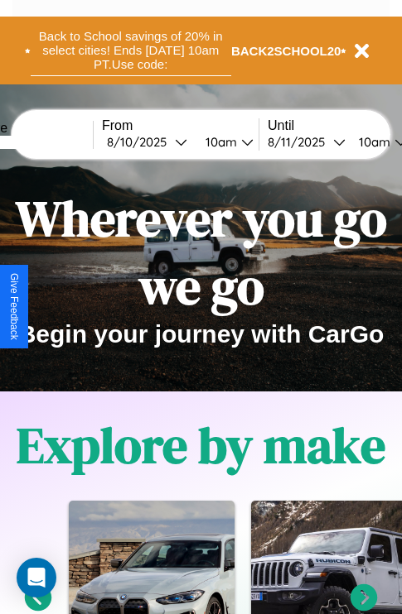
click at [130, 51] on button "Back to School savings of 20% in select cities! Ends 9/1 at 10am PT. Use code:" at bounding box center [131, 50] width 200 height 51
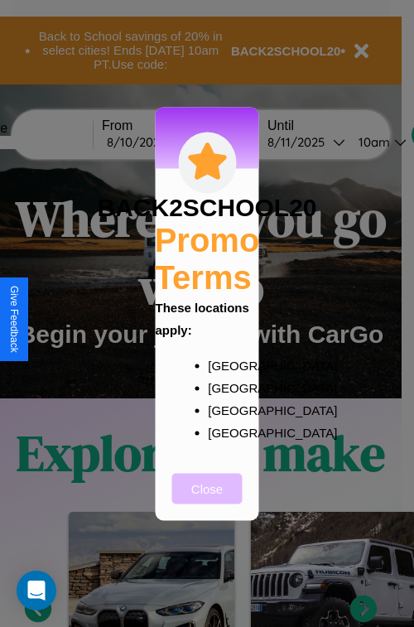
click at [207, 499] on button "Close" at bounding box center [207, 488] width 70 height 31
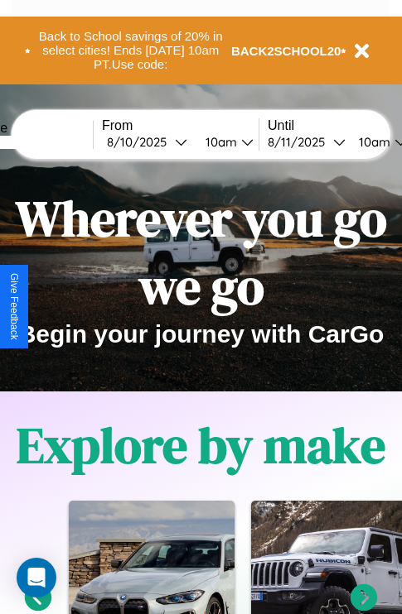
click at [55, 142] on input "text" at bounding box center [31, 142] width 124 height 13
type input "**********"
click at [167, 142] on div "8 / 10 / 2025" at bounding box center [141, 142] width 68 height 16
select select "*"
select select "****"
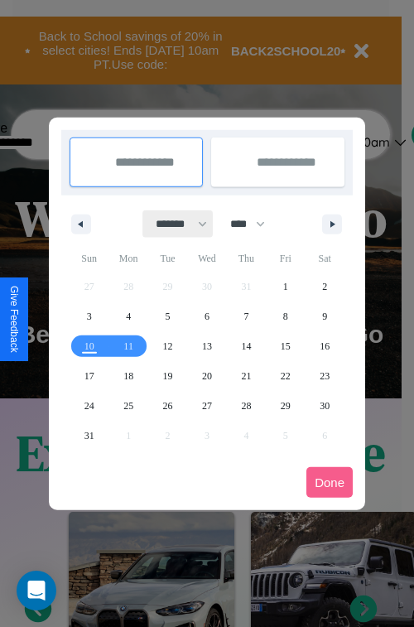
click at [174, 224] on select "******* ******** ***** ***** *** **** **** ****** ********* ******* ******** **…" at bounding box center [178, 223] width 70 height 27
select select "*"
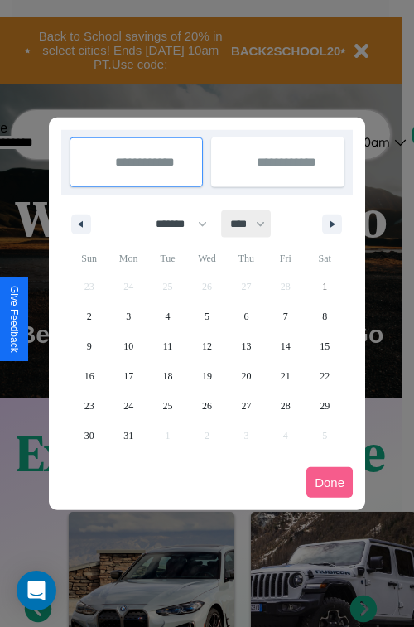
click at [255, 224] on select "**** **** **** **** **** **** **** **** **** **** **** **** **** **** **** ****…" at bounding box center [247, 223] width 50 height 27
select select "****"
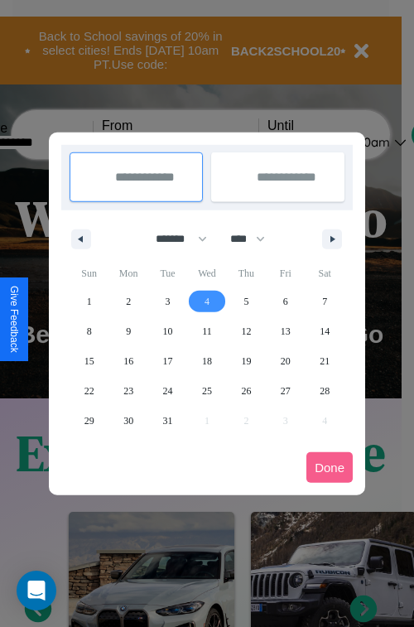
click at [206, 301] on span "4" at bounding box center [207, 302] width 5 height 30
type input "**********"
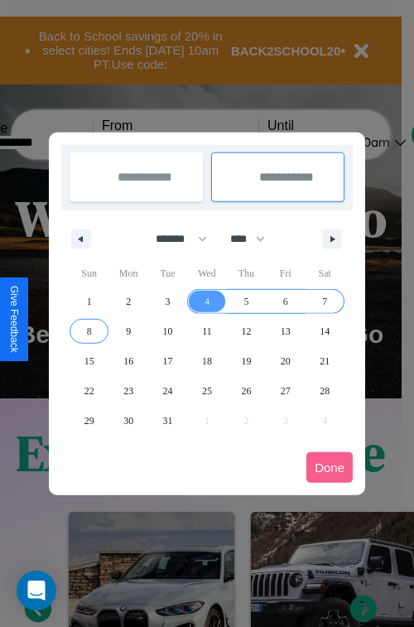
click at [89, 330] on span "8" at bounding box center [89, 331] width 5 height 30
type input "**********"
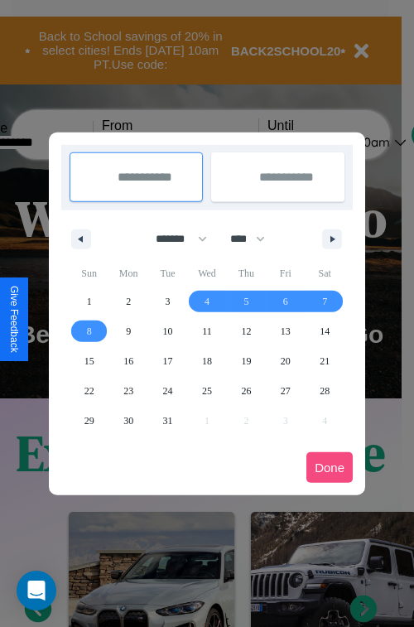
click at [330, 467] on button "Done" at bounding box center [329, 467] width 46 height 31
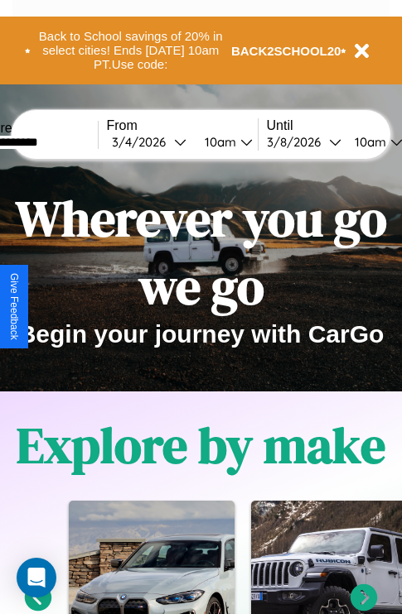
scroll to position [0, 56]
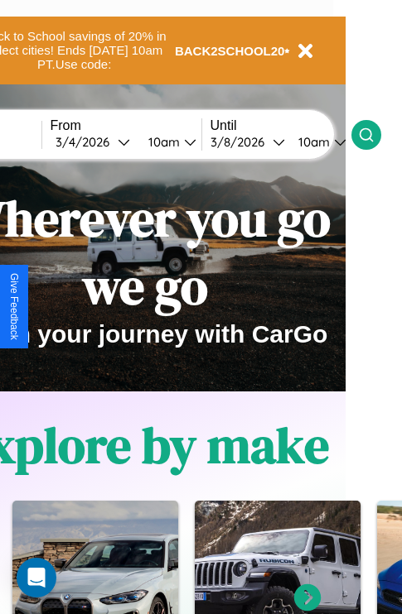
click at [374, 134] on icon at bounding box center [366, 135] width 17 height 17
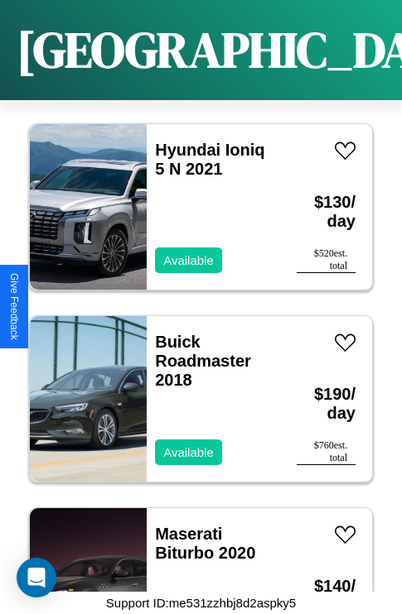
scroll to position [24654, 0]
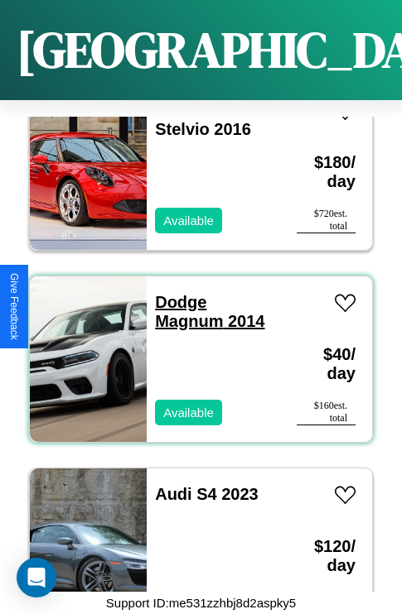
click at [176, 293] on link "Dodge Magnum 2014" at bounding box center [209, 311] width 109 height 37
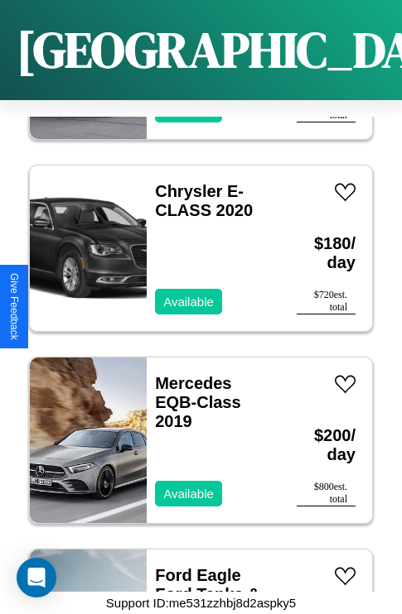
scroll to position [12550, 0]
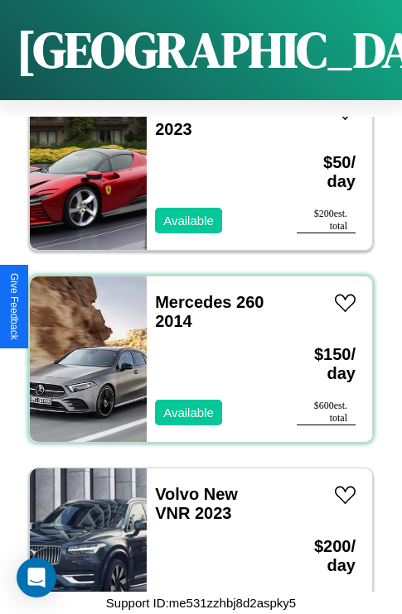
click at [195, 349] on div "Mercedes 260 2014 Available" at bounding box center [213, 360] width 133 height 166
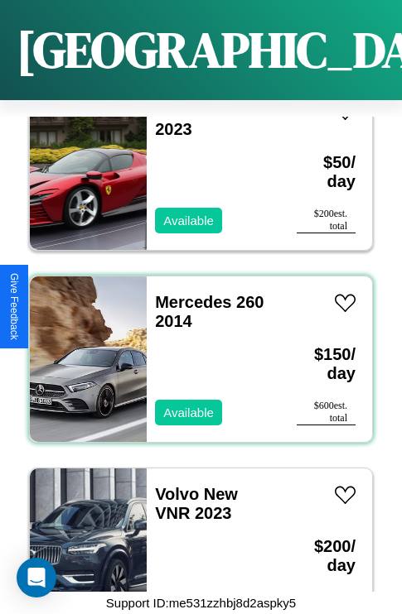
click at [195, 349] on div "Mercedes 260 2014 Available" at bounding box center [213, 360] width 133 height 166
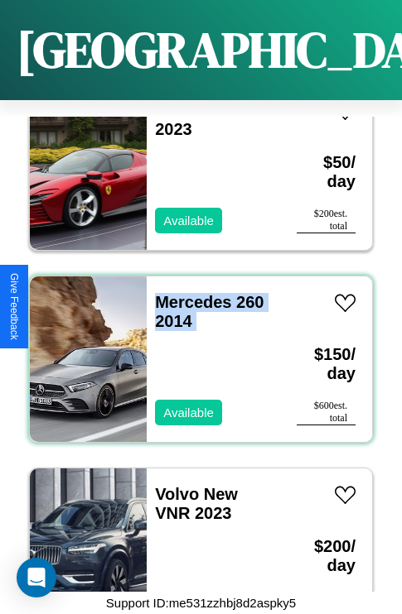
click at [195, 349] on div "Mercedes 260 2014 Available" at bounding box center [213, 360] width 133 height 166
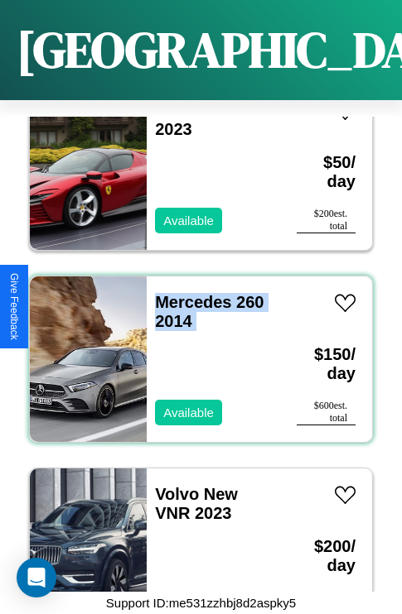
click at [195, 349] on div "Mercedes 260 2014 Available" at bounding box center [213, 360] width 133 height 166
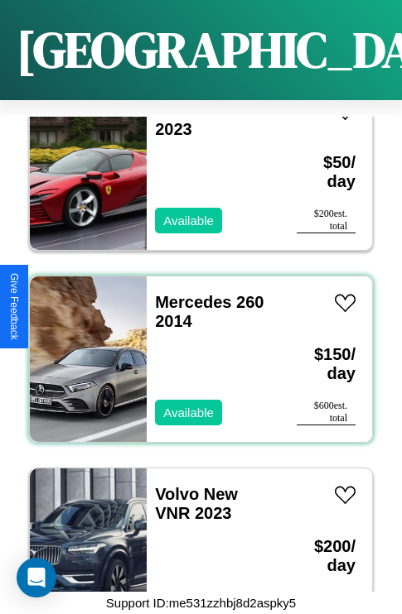
click at [195, 349] on div "Mercedes 260 2014 Available" at bounding box center [213, 360] width 133 height 166
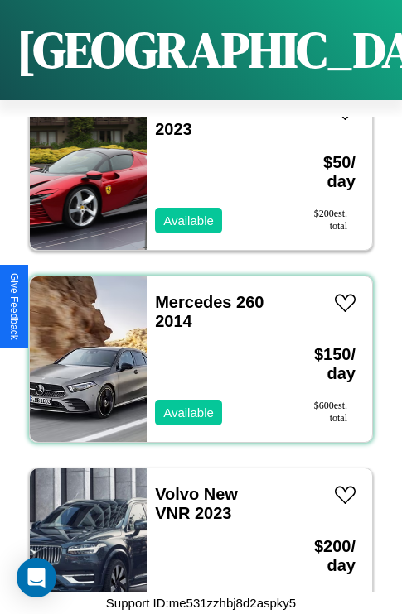
click at [195, 349] on div "Mercedes 260 2014 Available" at bounding box center [213, 360] width 133 height 166
click at [188, 293] on link "Mercedes 260 2014" at bounding box center [209, 311] width 108 height 37
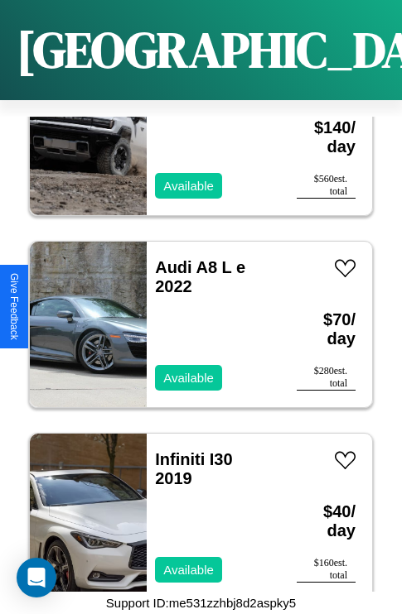
scroll to position [4673, 0]
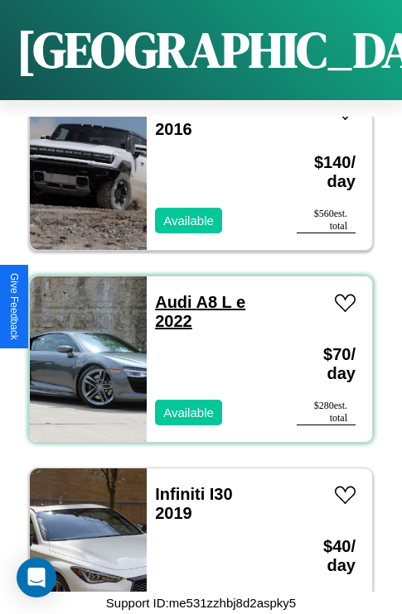
click at [168, 293] on link "Audi A8 L e 2022" at bounding box center [200, 311] width 90 height 37
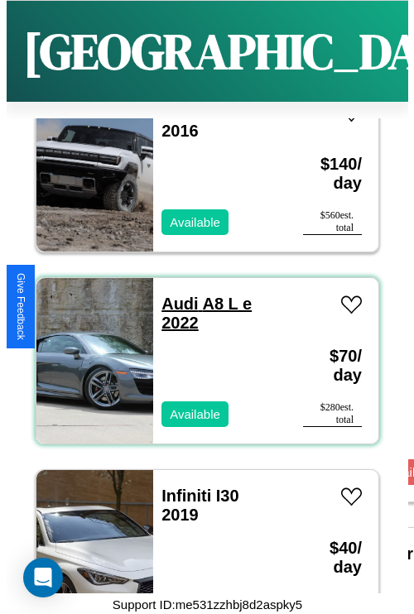
scroll to position [0, 0]
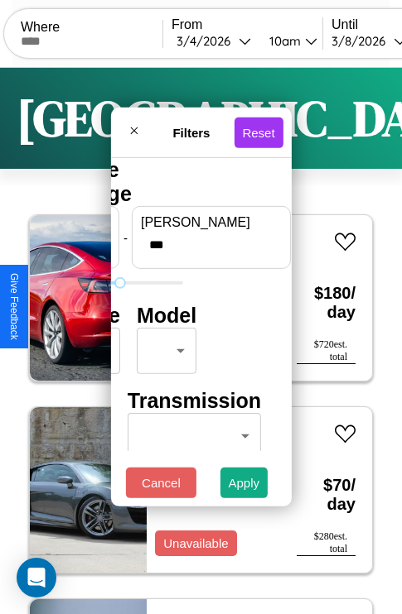
type input "***"
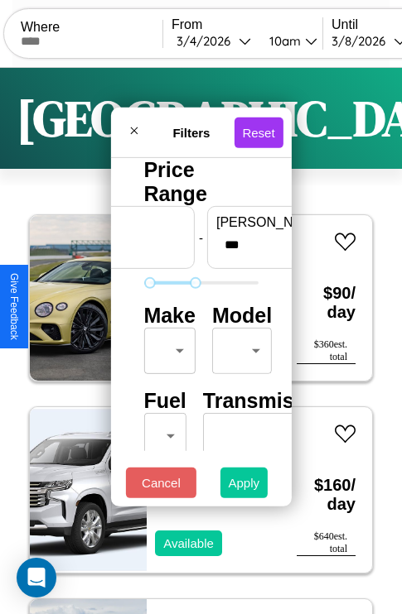
type input "**"
click at [244, 487] on button "Apply" at bounding box center [244, 483] width 48 height 31
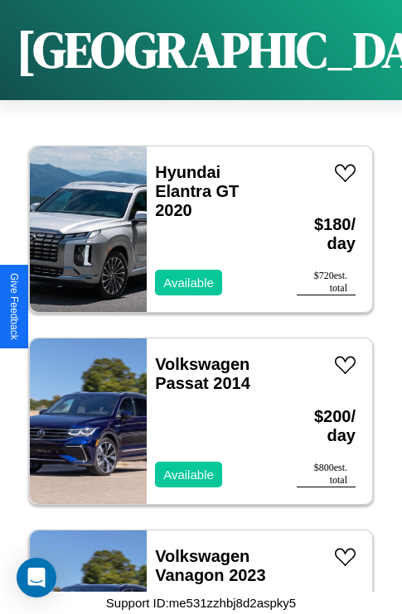
scroll to position [6402, 0]
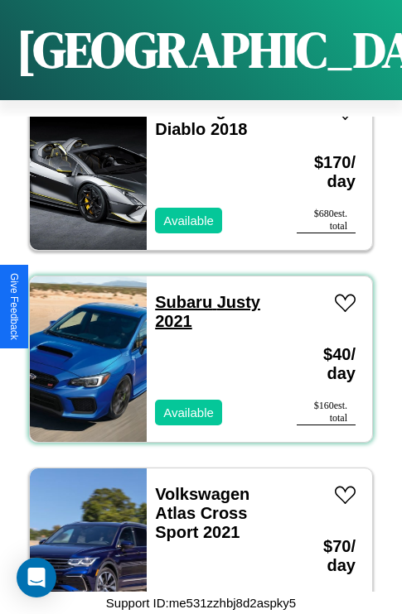
click at [178, 293] on link "Subaru Justy 2021" at bounding box center [207, 311] width 105 height 37
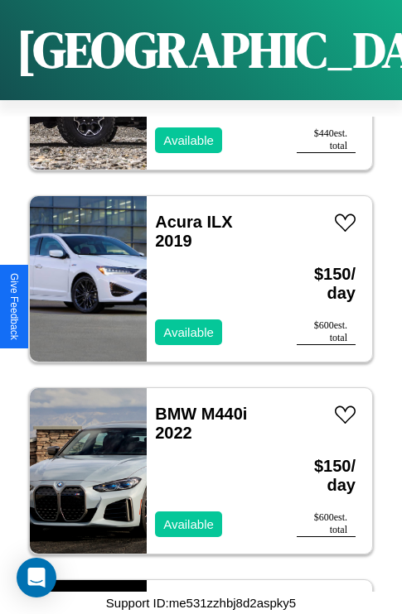
scroll to position [254, 0]
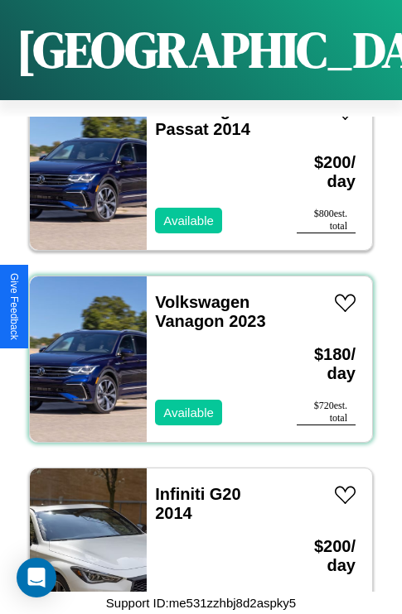
click at [195, 349] on div "Volkswagen Vanagon 2023 Available" at bounding box center [213, 360] width 133 height 166
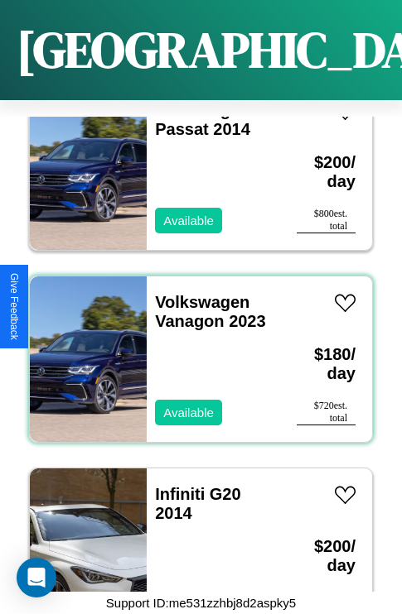
click at [195, 349] on div "Volkswagen Vanagon 2023 Available" at bounding box center [213, 360] width 133 height 166
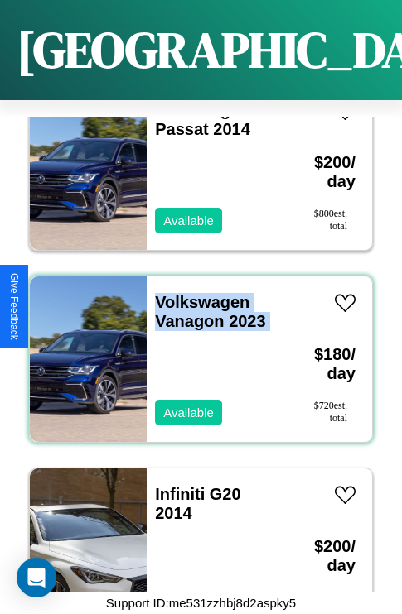
click at [195, 349] on div "Volkswagen Vanagon 2023 Available" at bounding box center [213, 360] width 133 height 166
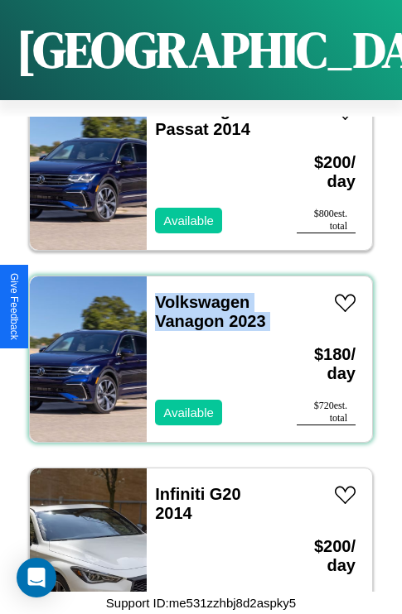
click at [195, 349] on div "Volkswagen Vanagon 2023 Available" at bounding box center [213, 360] width 133 height 166
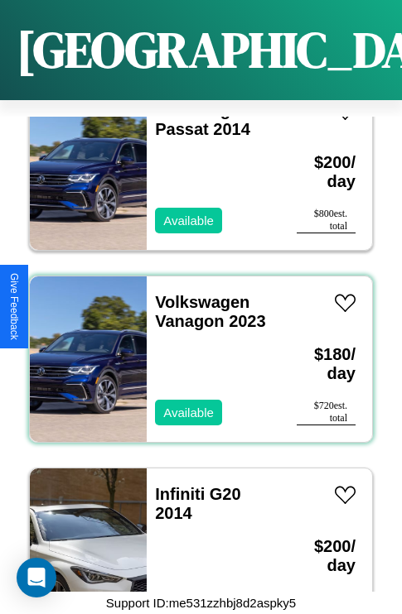
click at [195, 349] on div "Volkswagen Vanagon 2023 Available" at bounding box center [213, 360] width 133 height 166
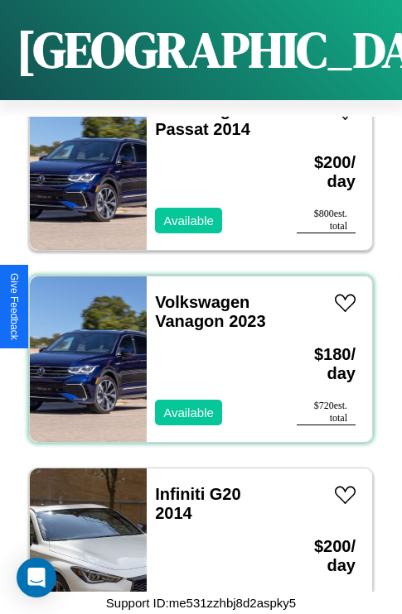
click at [195, 349] on div "Volkswagen Vanagon 2023 Available" at bounding box center [213, 360] width 133 height 166
click at [197, 293] on link "Volkswagen Vanagon 2023" at bounding box center [210, 311] width 110 height 37
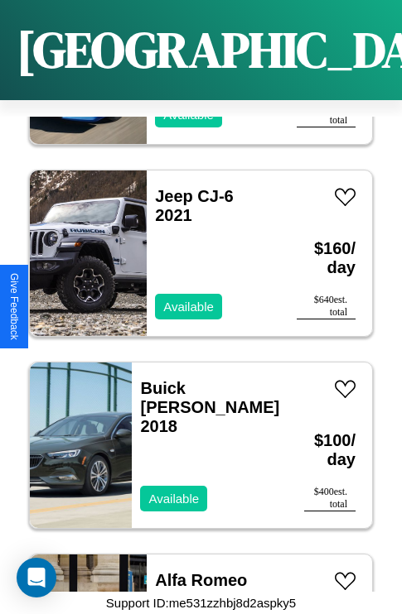
scroll to position [18890, 0]
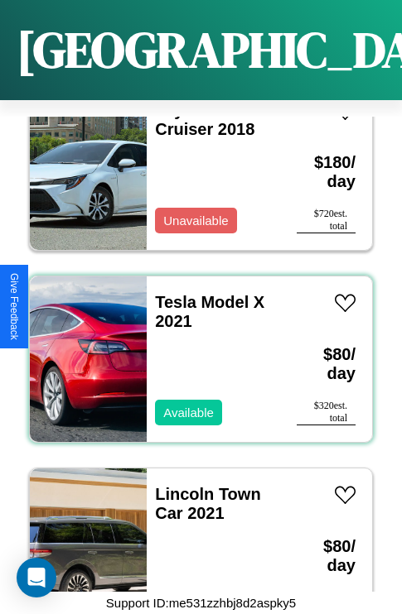
click at [195, 349] on div "Tesla Model X 2021 Available" at bounding box center [213, 360] width 133 height 166
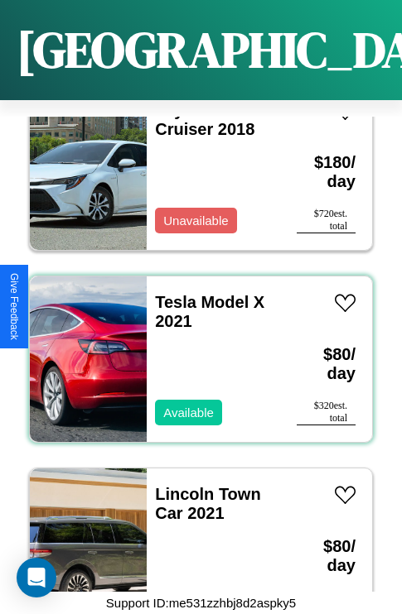
click at [195, 349] on div "Tesla Model X 2021 Available" at bounding box center [213, 360] width 133 height 166
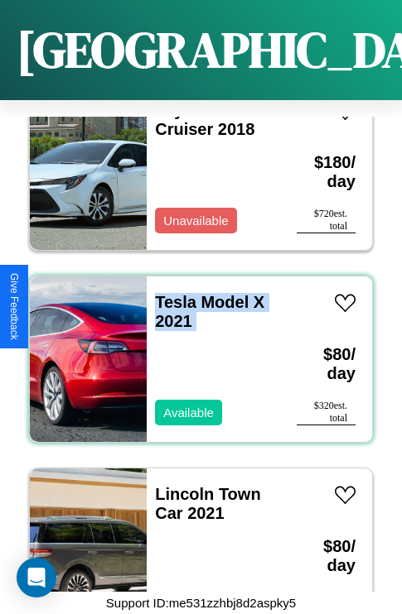
click at [195, 349] on div "Tesla Model X 2021 Available" at bounding box center [213, 360] width 133 height 166
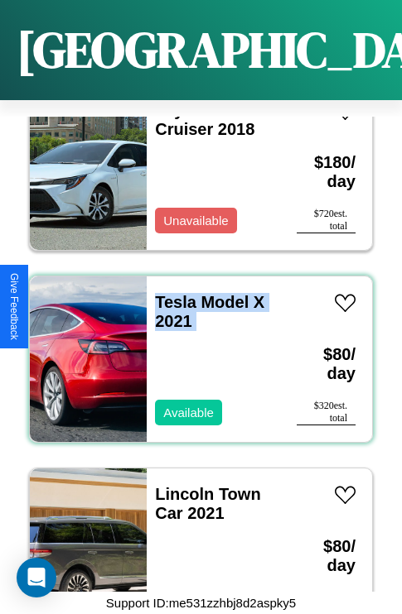
click at [195, 349] on div "Tesla Model X 2021 Available" at bounding box center [213, 360] width 133 height 166
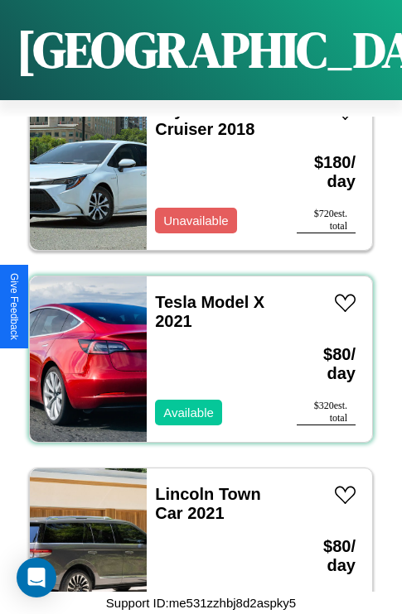
click at [195, 349] on div "Tesla Model X 2021 Available" at bounding box center [213, 360] width 133 height 166
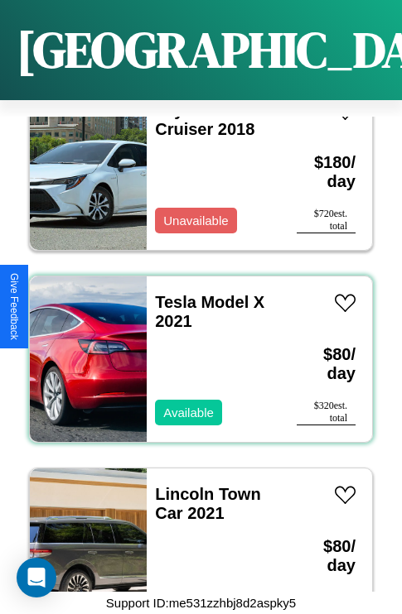
click at [195, 349] on div "Tesla Model X 2021 Available" at bounding box center [213, 360] width 133 height 166
click at [171, 293] on link "Tesla Model X 2021" at bounding box center [209, 311] width 109 height 37
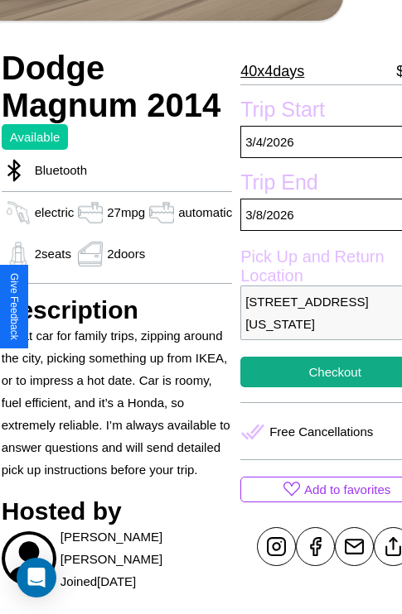
scroll to position [335, 79]
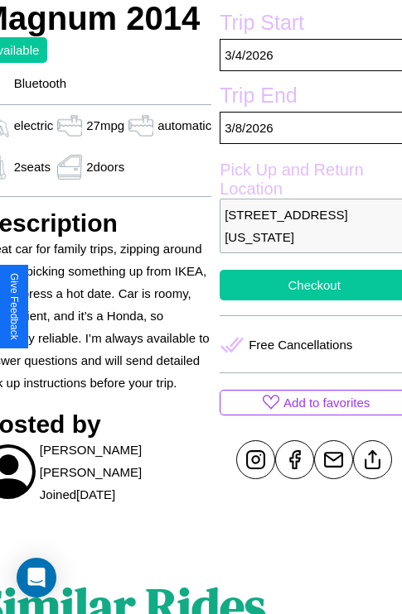
click at [306, 301] on button "Checkout" at bounding box center [313, 285] width 189 height 31
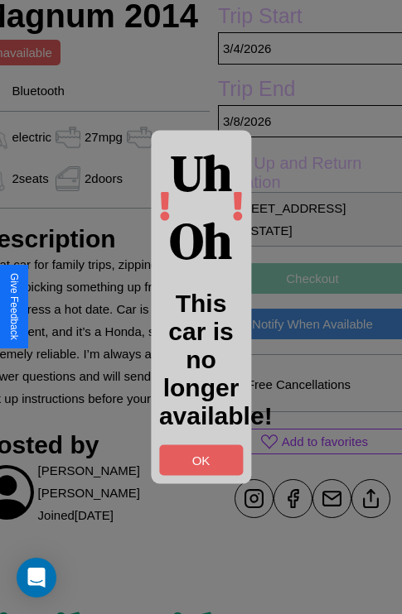
scroll to position [339, 79]
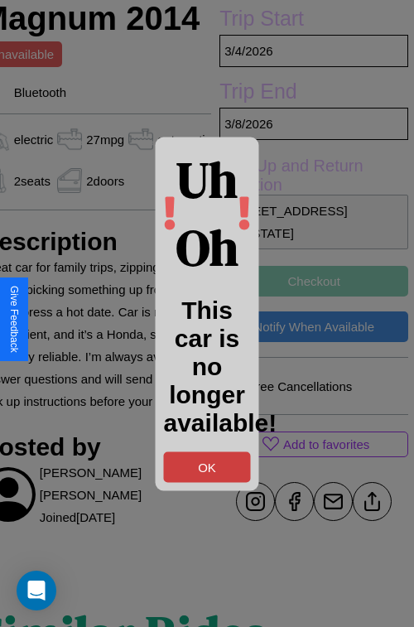
click at [207, 466] on button "OK" at bounding box center [207, 466] width 87 height 31
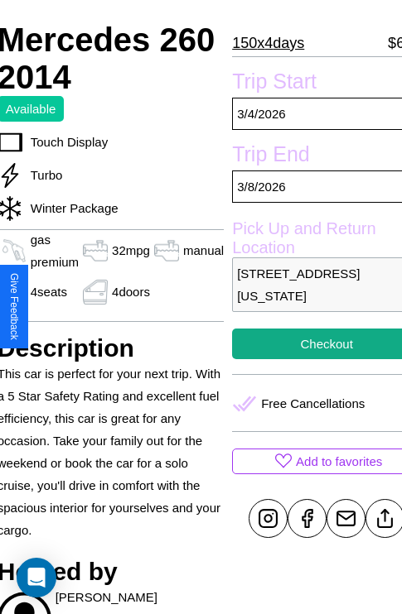
scroll to position [359, 75]
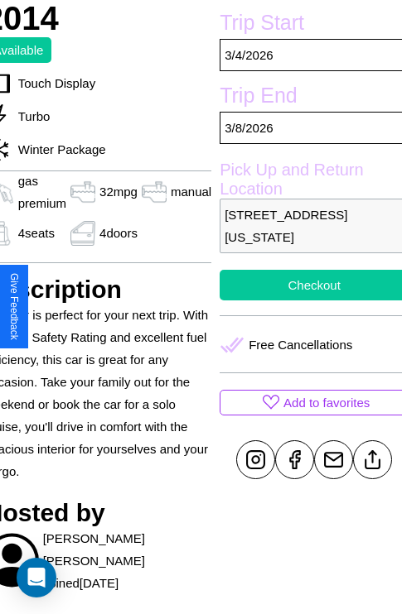
click at [306, 301] on button "Checkout" at bounding box center [313, 285] width 189 height 31
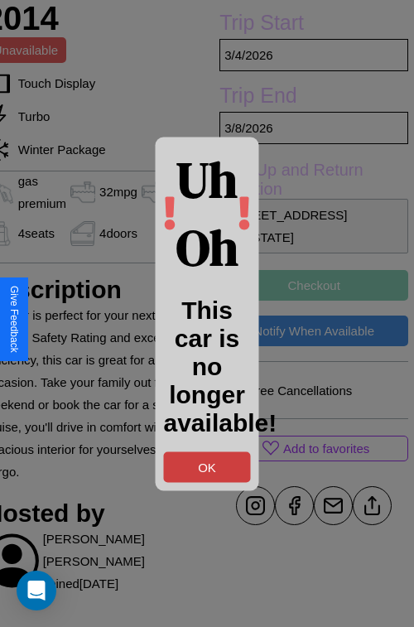
click at [207, 466] on button "OK" at bounding box center [207, 466] width 87 height 31
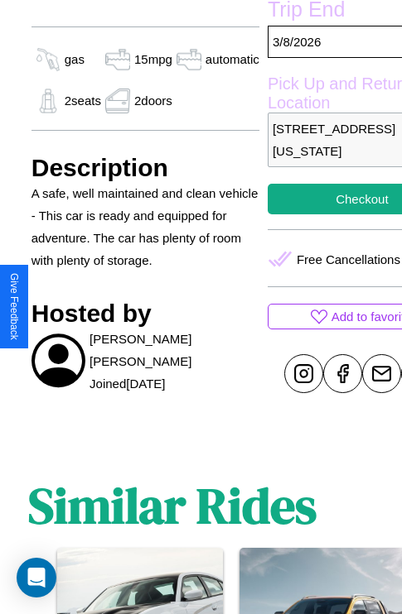
scroll to position [554, 53]
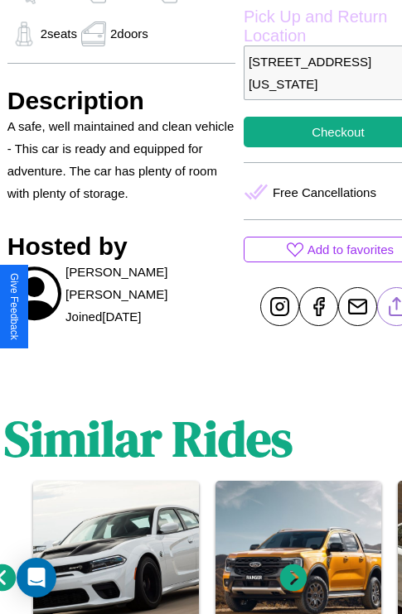
click at [396, 306] on line at bounding box center [396, 304] width 0 height 12
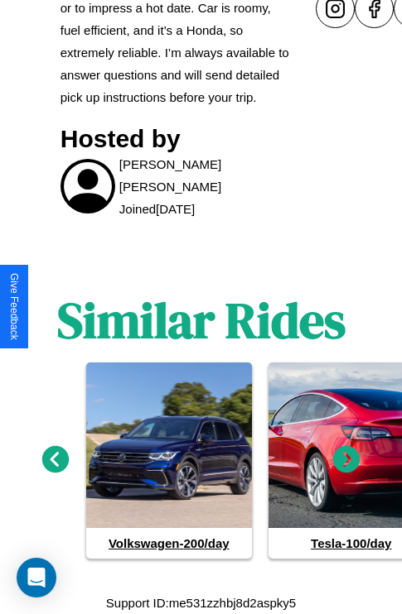
scroll to position [893, 0]
click at [346, 460] on icon at bounding box center [346, 459] width 27 height 27
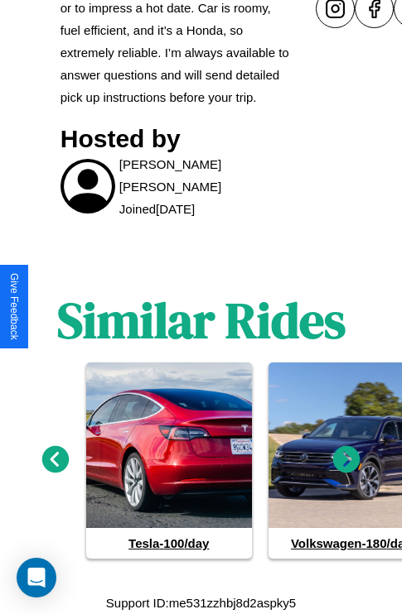
click at [346, 460] on icon at bounding box center [346, 459] width 27 height 27
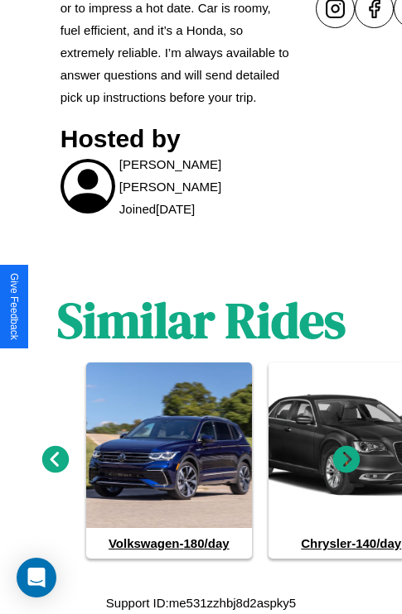
click at [346, 460] on icon at bounding box center [346, 459] width 27 height 27
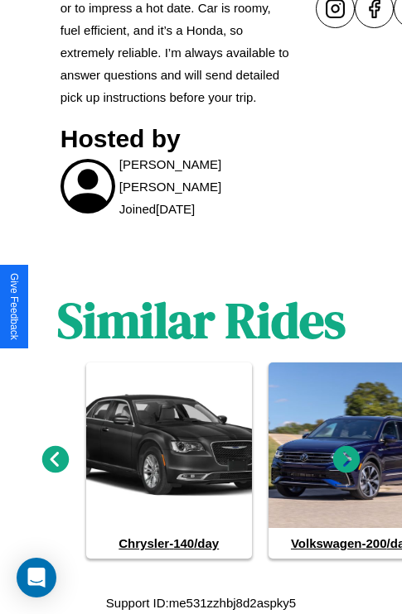
click at [346, 460] on icon at bounding box center [346, 459] width 27 height 27
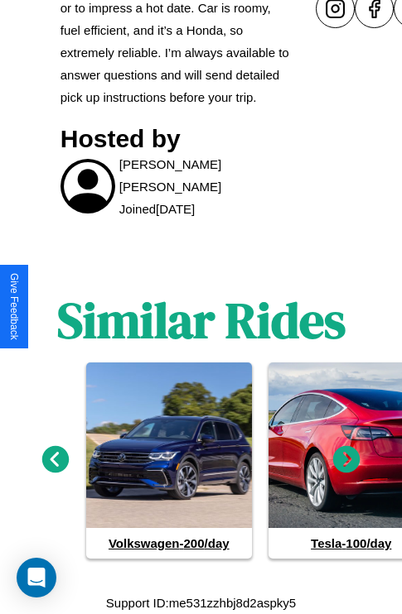
click at [346, 460] on icon at bounding box center [346, 459] width 27 height 27
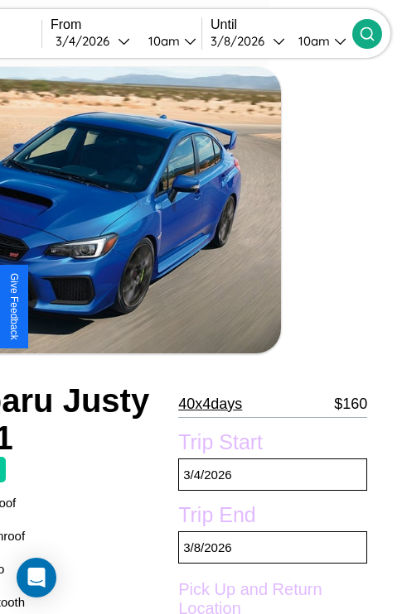
scroll to position [285, 121]
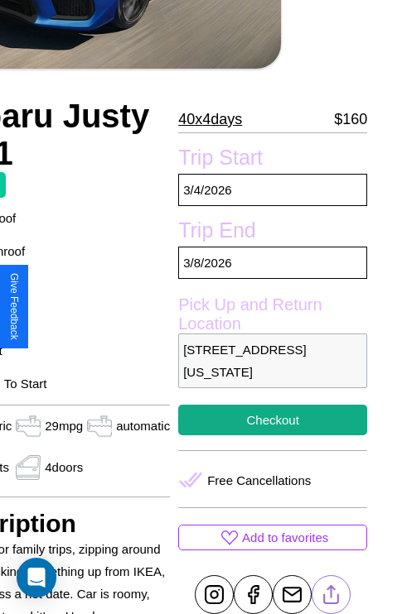
click at [331, 595] on line at bounding box center [331, 592] width 0 height 12
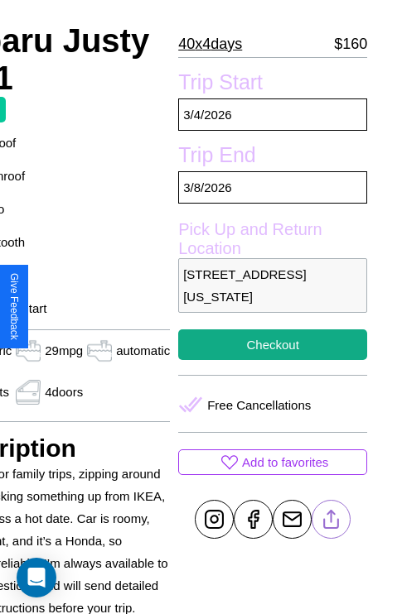
scroll to position [398, 121]
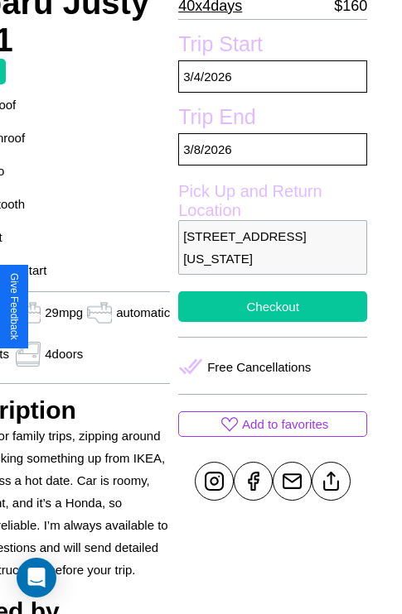
click at [265, 306] on button "Checkout" at bounding box center [272, 306] width 189 height 31
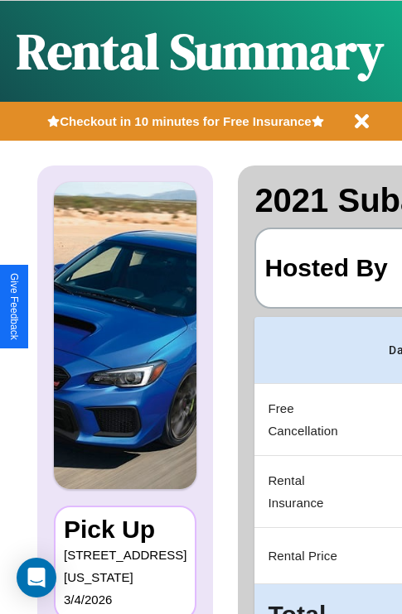
scroll to position [0, 313]
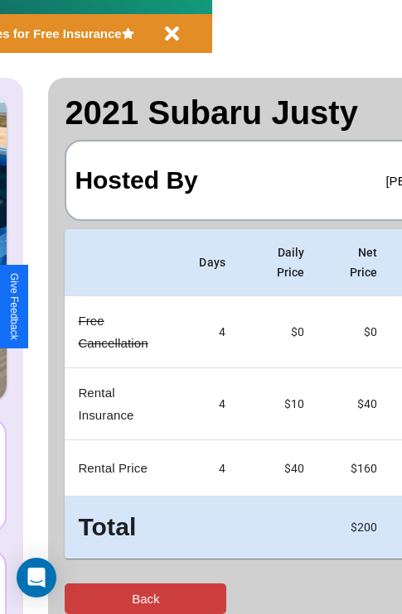
click at [80, 599] on button "Back" at bounding box center [145, 599] width 161 height 31
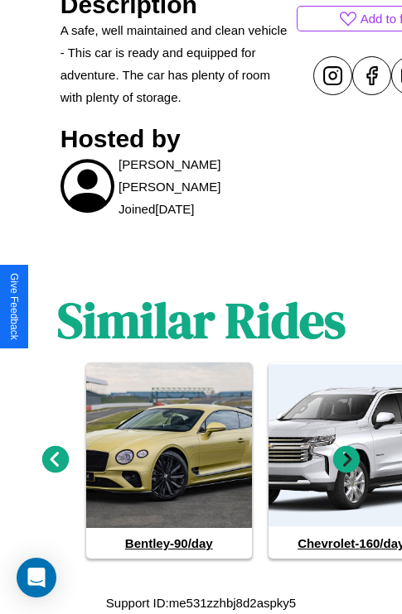
scroll to position [855, 0]
click at [55, 460] on icon at bounding box center [55, 459] width 27 height 27
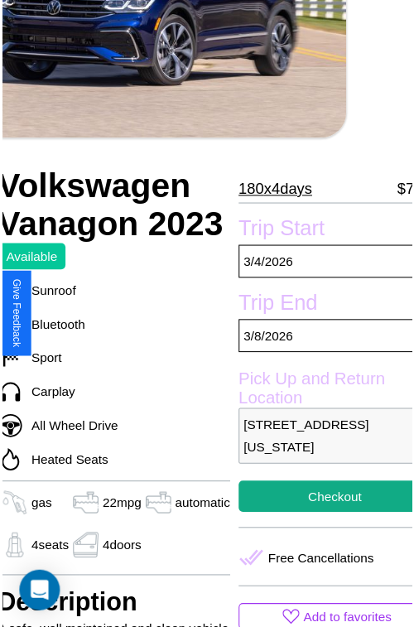
scroll to position [182, 70]
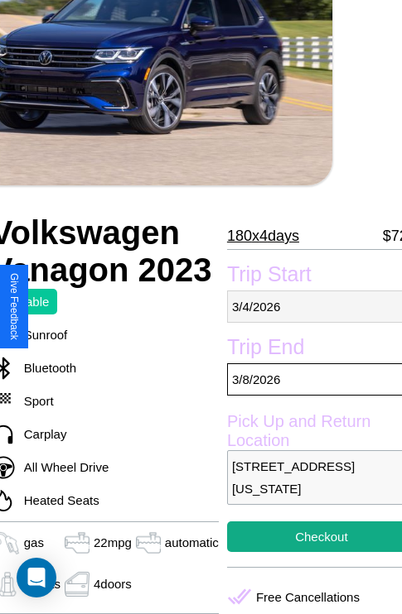
click at [307, 306] on p "3 / 4 / 2026" at bounding box center [321, 307] width 189 height 32
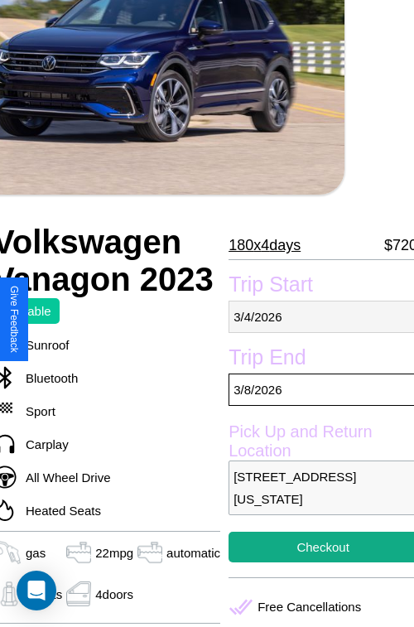
select select "*"
select select "****"
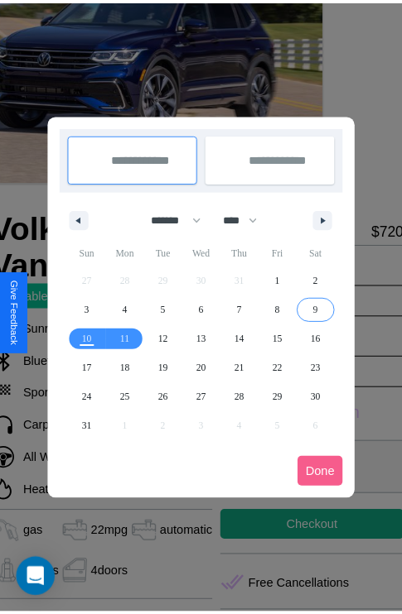
scroll to position [0, 70]
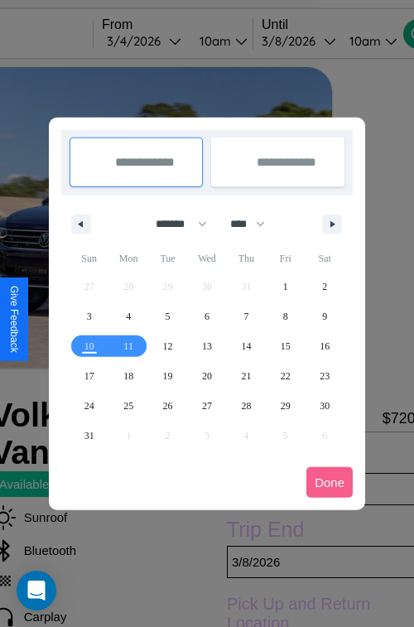
click at [167, 41] on div at bounding box center [207, 313] width 414 height 627
